Goal: Information Seeking & Learning: Learn about a topic

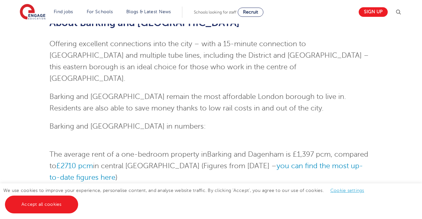
scroll to position [110, 0]
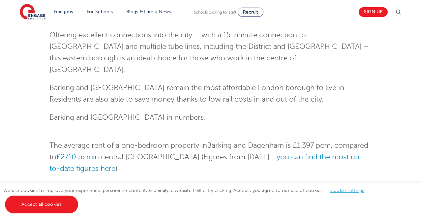
click at [51, 207] on link "Accept all cookies" at bounding box center [41, 205] width 73 height 18
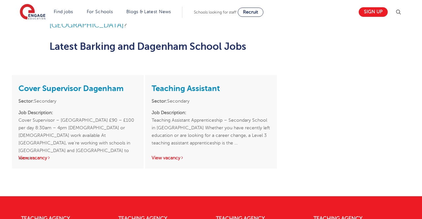
scroll to position [1394, 0]
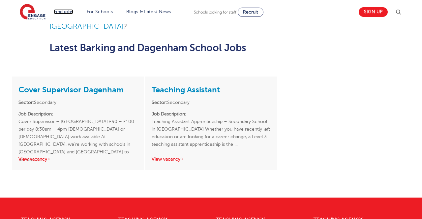
click at [63, 9] on link "Find jobs" at bounding box center [63, 11] width 19 height 5
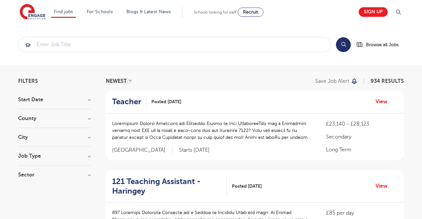
click at [21, 97] on h3 "Start Date" at bounding box center [54, 99] width 73 height 5
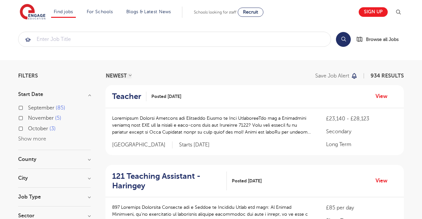
click at [33, 96] on h3 "Start Date" at bounding box center [54, 94] width 73 height 5
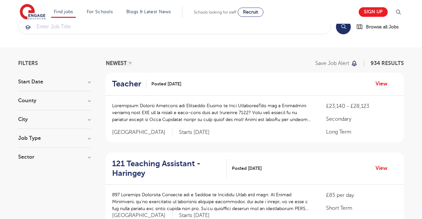
scroll to position [18, 0]
click at [19, 98] on h3 "County" at bounding box center [54, 100] width 73 height 5
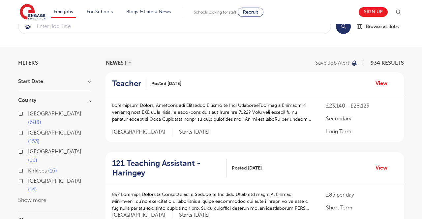
click at [28, 114] on label "London 688" at bounding box center [59, 118] width 63 height 17
click at [28, 114] on input "London 688" at bounding box center [30, 113] width 4 height 4
checkbox input "true"
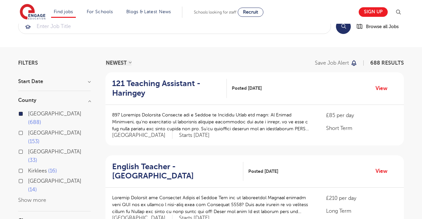
click at [22, 98] on h3 "County" at bounding box center [54, 100] width 73 height 5
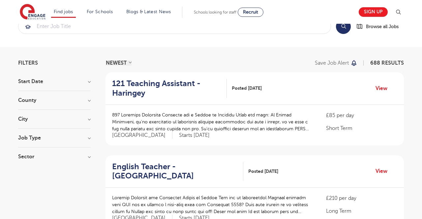
click at [22, 118] on h3 "City" at bounding box center [54, 118] width 73 height 5
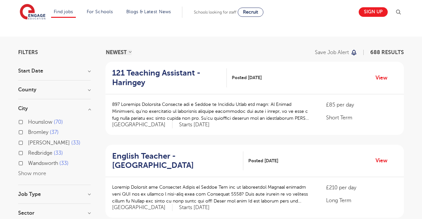
scroll to position [32, 0]
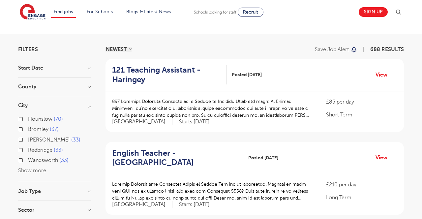
click at [31, 171] on button "Show more" at bounding box center [32, 171] width 28 height 6
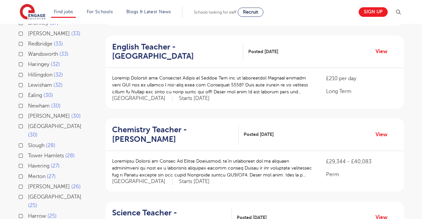
scroll to position [136, 0]
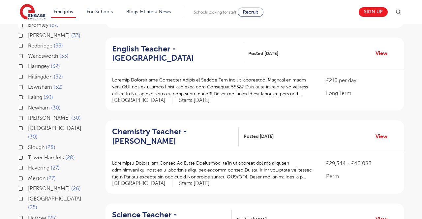
click at [28, 105] on label "Newham 30" at bounding box center [44, 108] width 33 height 9
click at [28, 105] on input "Newham 30" at bounding box center [30, 107] width 4 height 4
checkbox input "true"
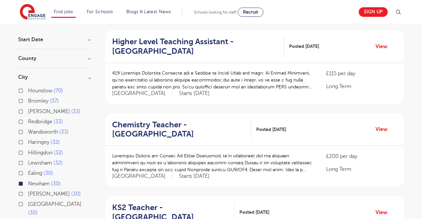
scroll to position [64, 0]
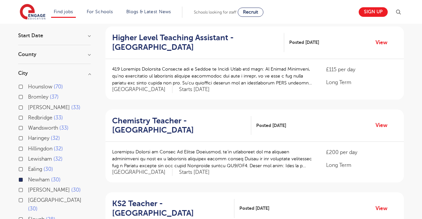
click at [22, 71] on h3 "City" at bounding box center [54, 73] width 73 height 5
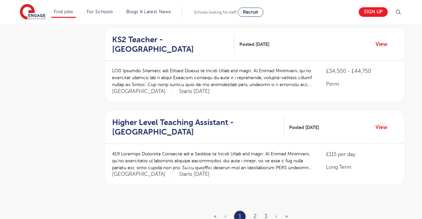
scroll to position [727, 0]
click at [255, 213] on link "2" at bounding box center [255, 216] width 3 height 6
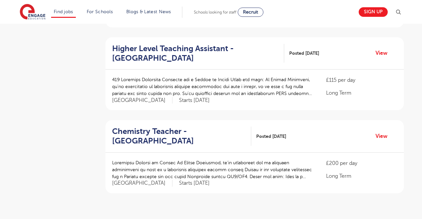
scroll to position [718, 0]
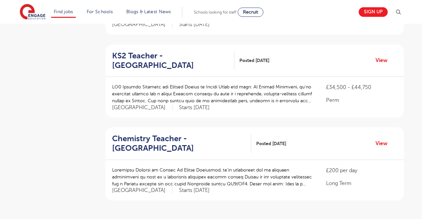
scroll to position [710, 0]
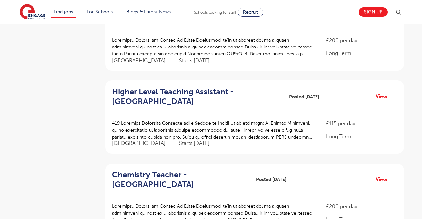
scroll to position [340, 0]
